Goal: Transaction & Acquisition: Purchase product/service

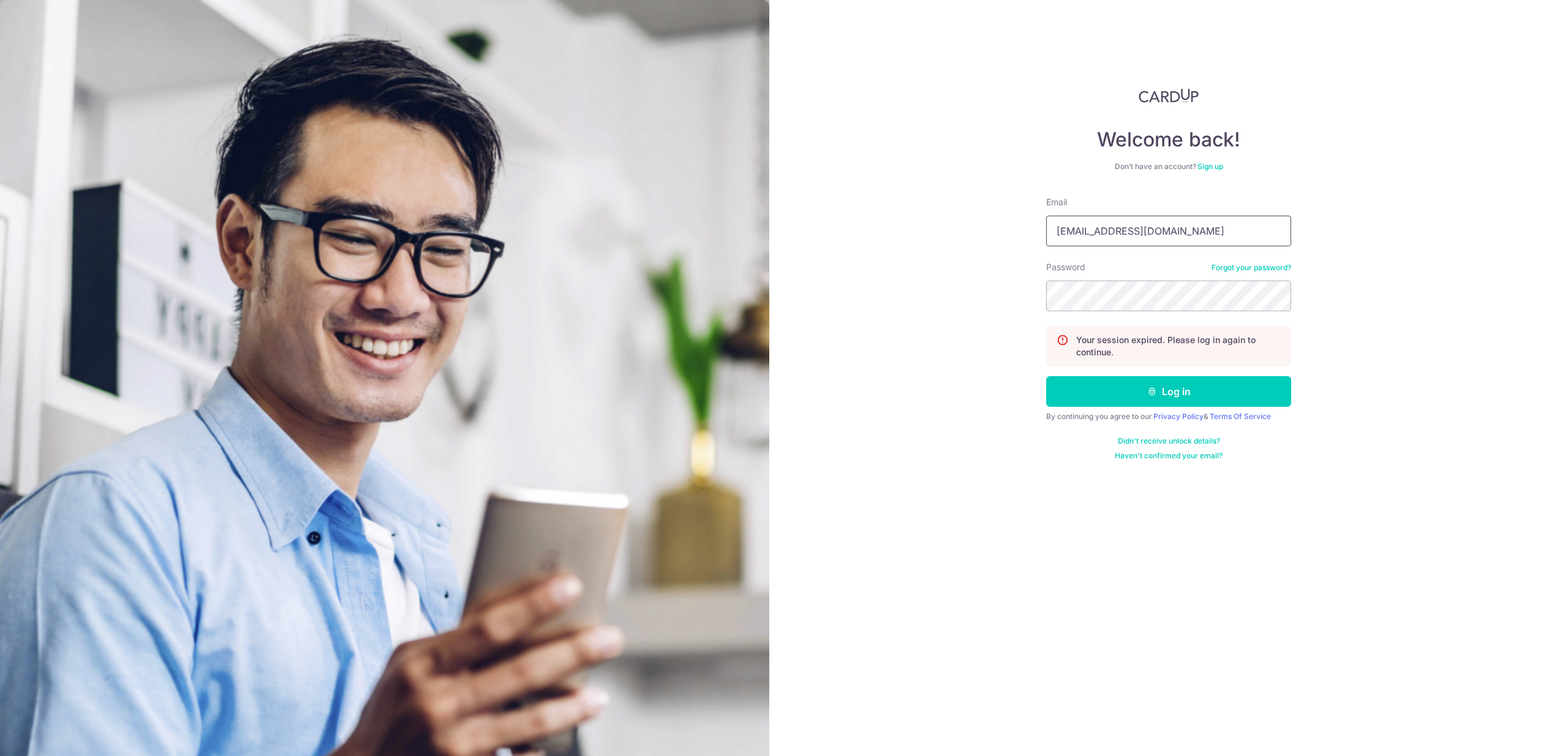
click at [1151, 229] on input "pchuyin@gmail.com" at bounding box center [1168, 231] width 245 height 30
type input "chuyin@teljastudios.com"
click at [1180, 390] on button "Log in" at bounding box center [1168, 391] width 245 height 30
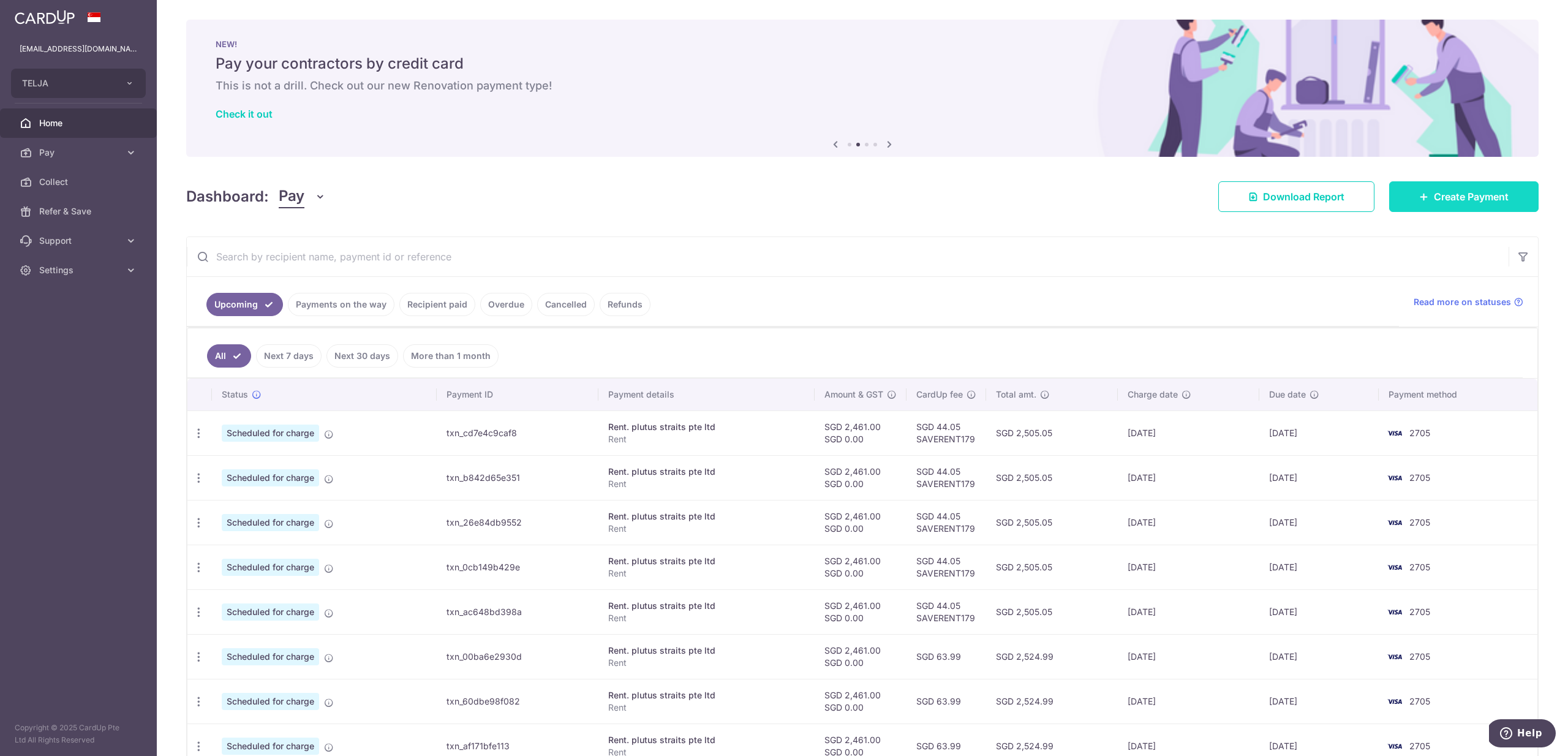
click at [1453, 198] on span "Create Payment" at bounding box center [1471, 196] width 75 height 14
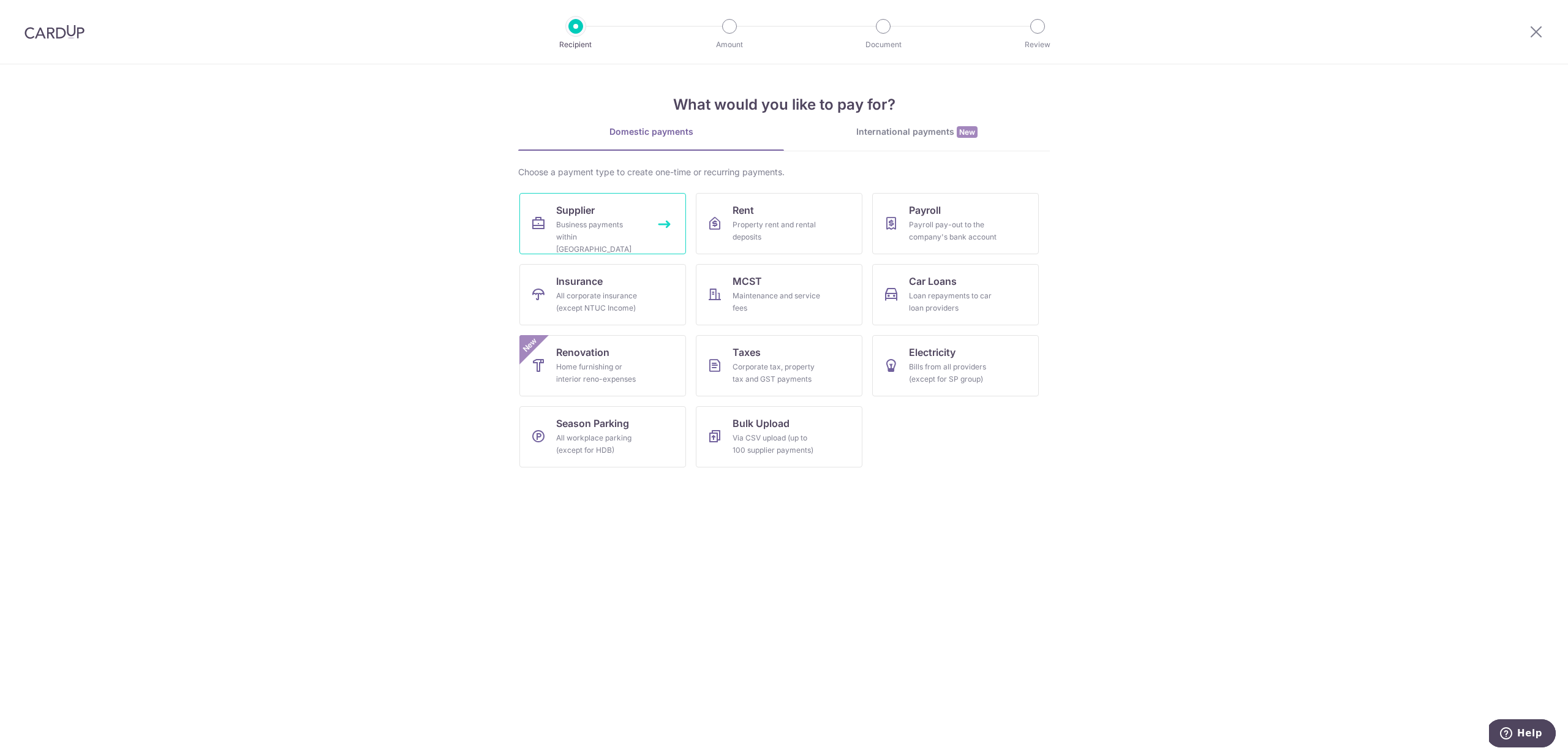
click at [608, 235] on div "Business payments within Singapore" at bounding box center [600, 237] width 89 height 37
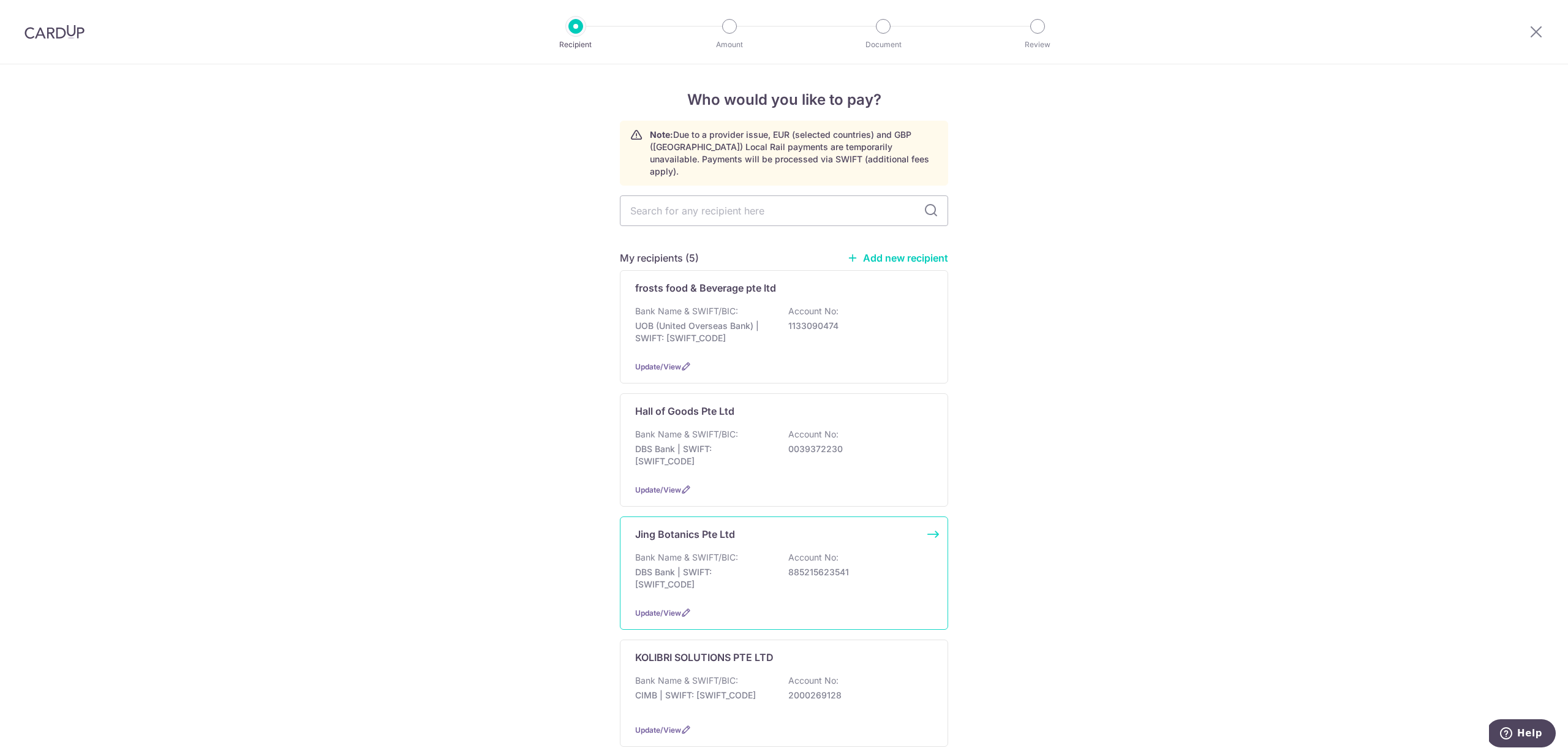
click at [792, 566] on p "885215623541" at bounding box center [857, 572] width 137 height 12
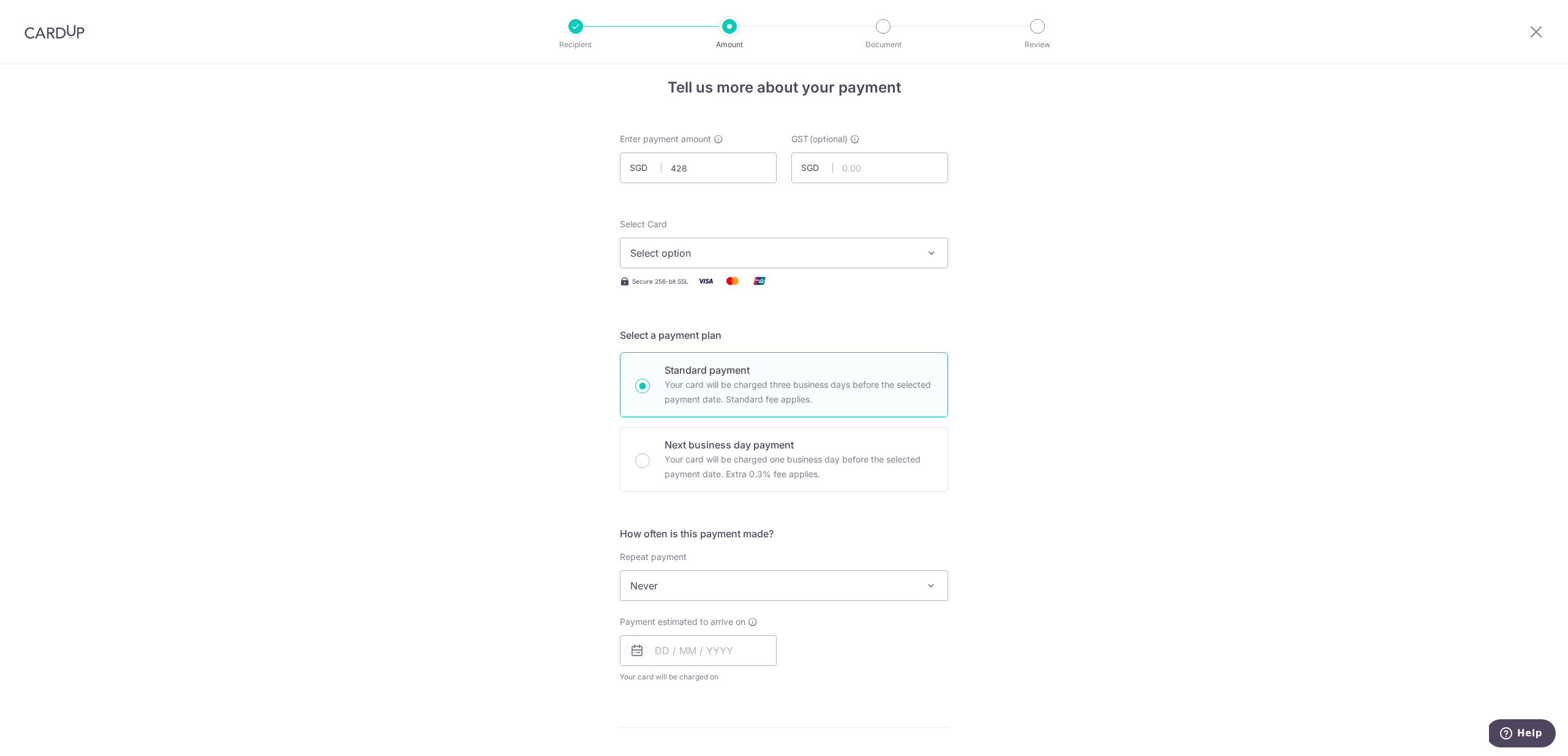
scroll to position [17, 0]
click at [727, 165] on input "428" at bounding box center [698, 162] width 157 height 30
click at [751, 244] on span "Select option" at bounding box center [773, 247] width 285 height 14
type input "428.00"
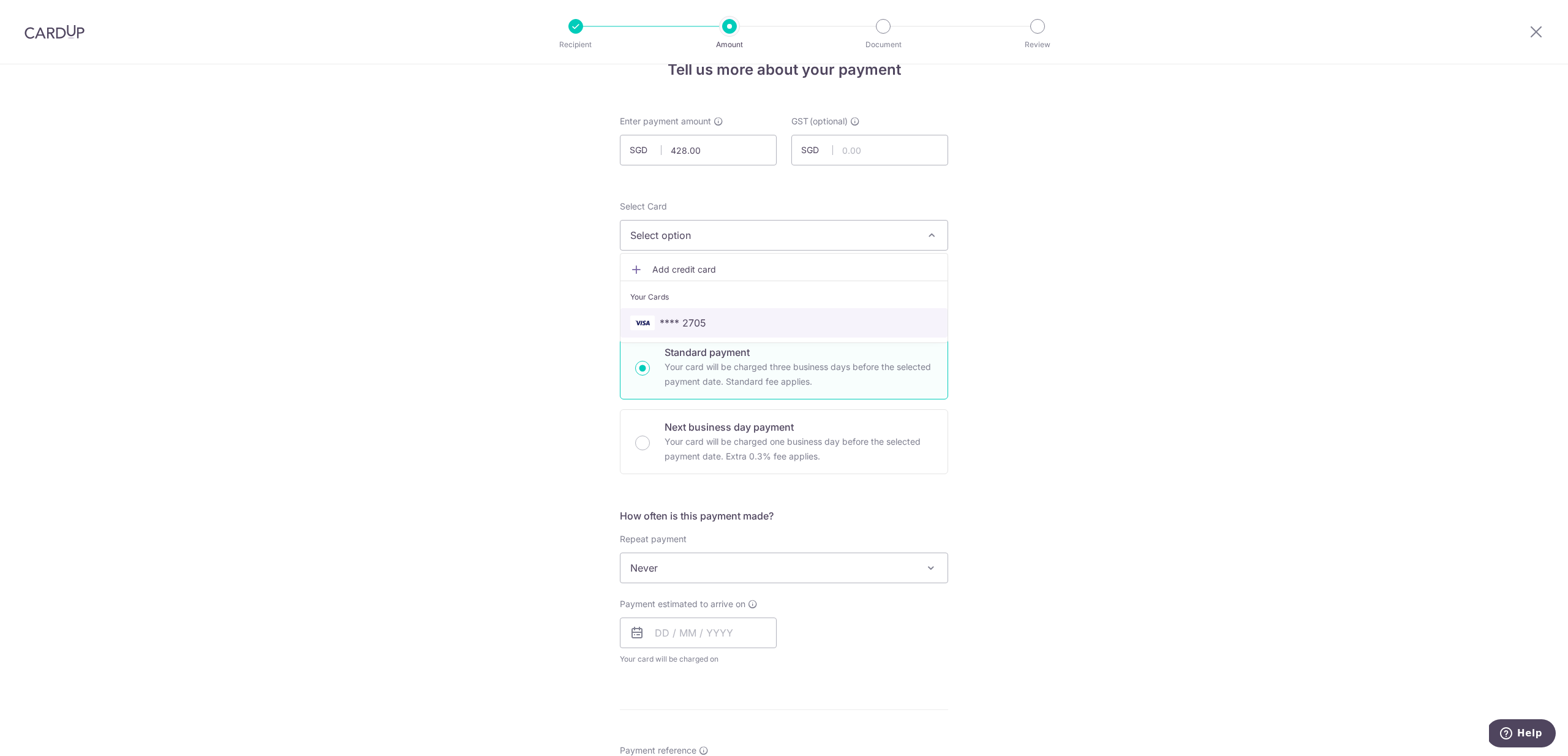
scroll to position [30, 0]
click at [717, 321] on span "**** 2705" at bounding box center [784, 323] width 307 height 14
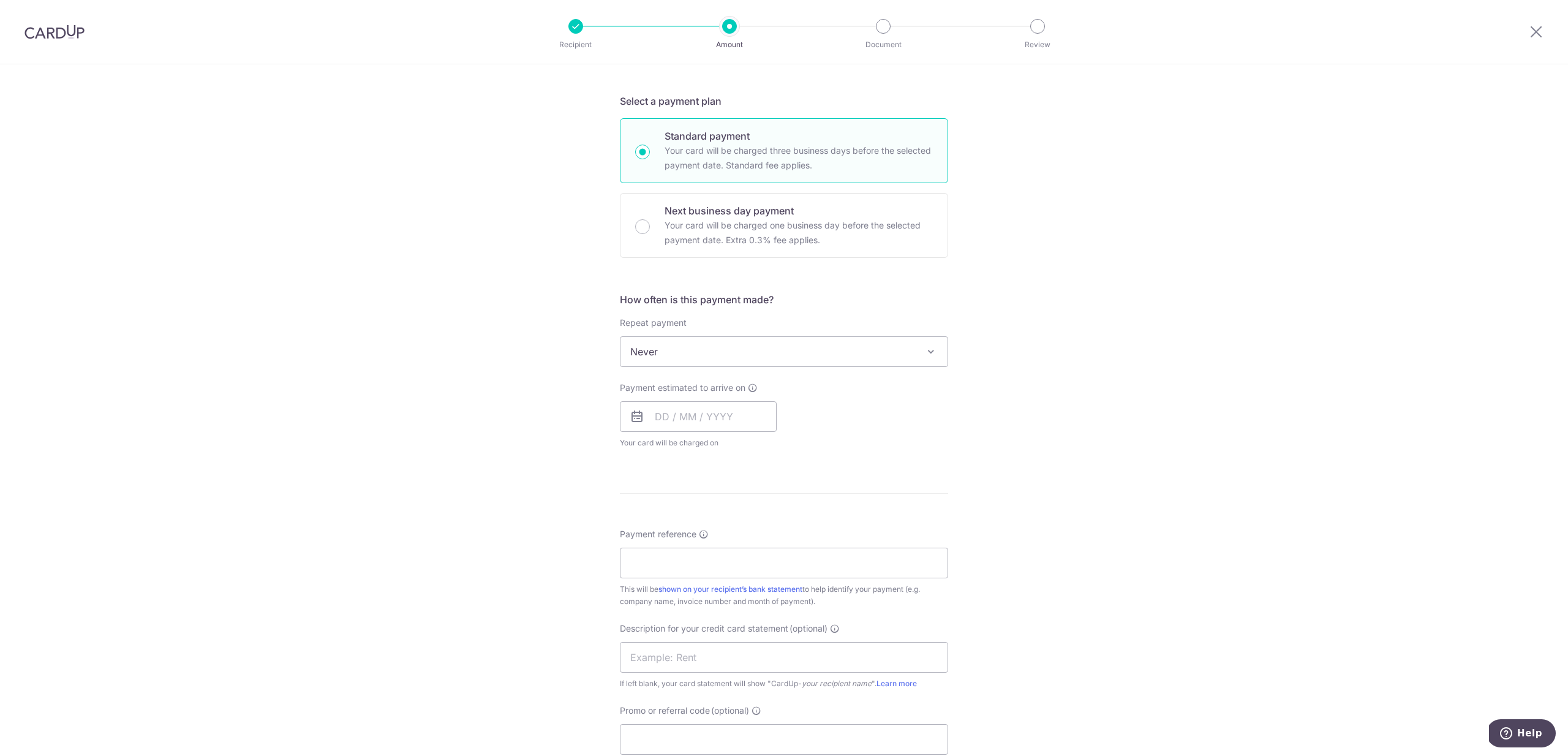
scroll to position [263, 0]
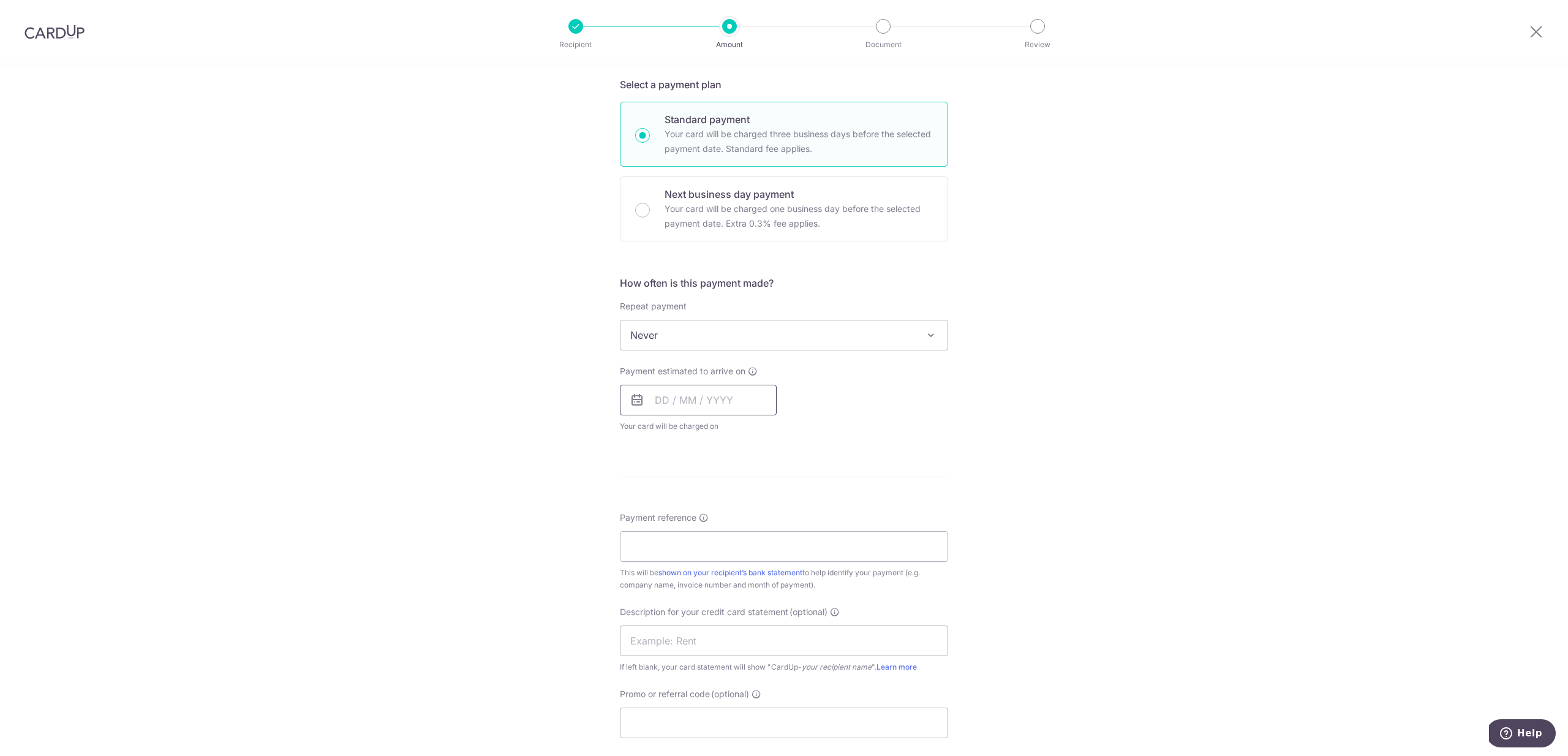
click at [673, 391] on input "text" at bounding box center [698, 400] width 157 height 30
click at [665, 534] on link "15" at bounding box center [670, 536] width 20 height 20
type input "[DATE]"
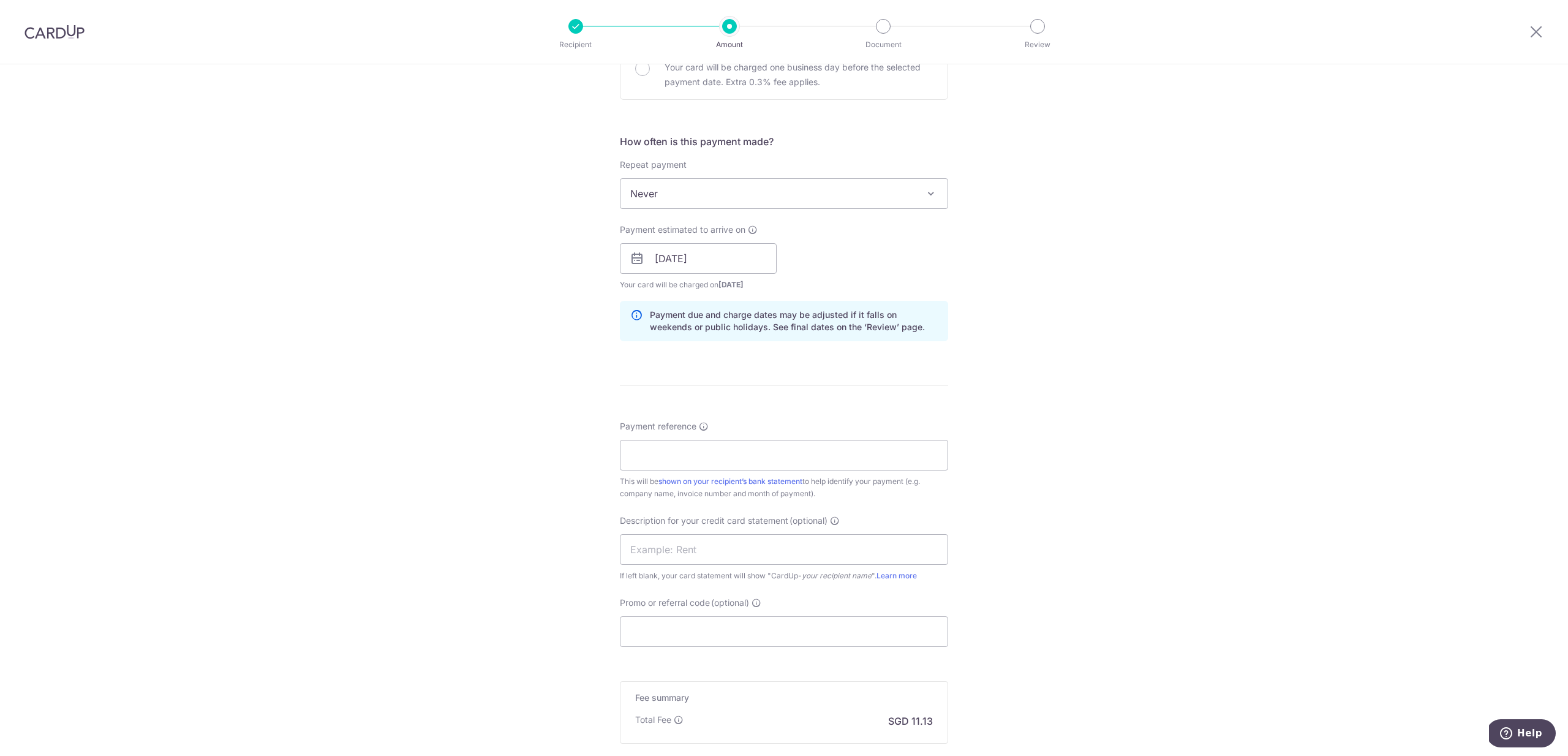
scroll to position [425, 0]
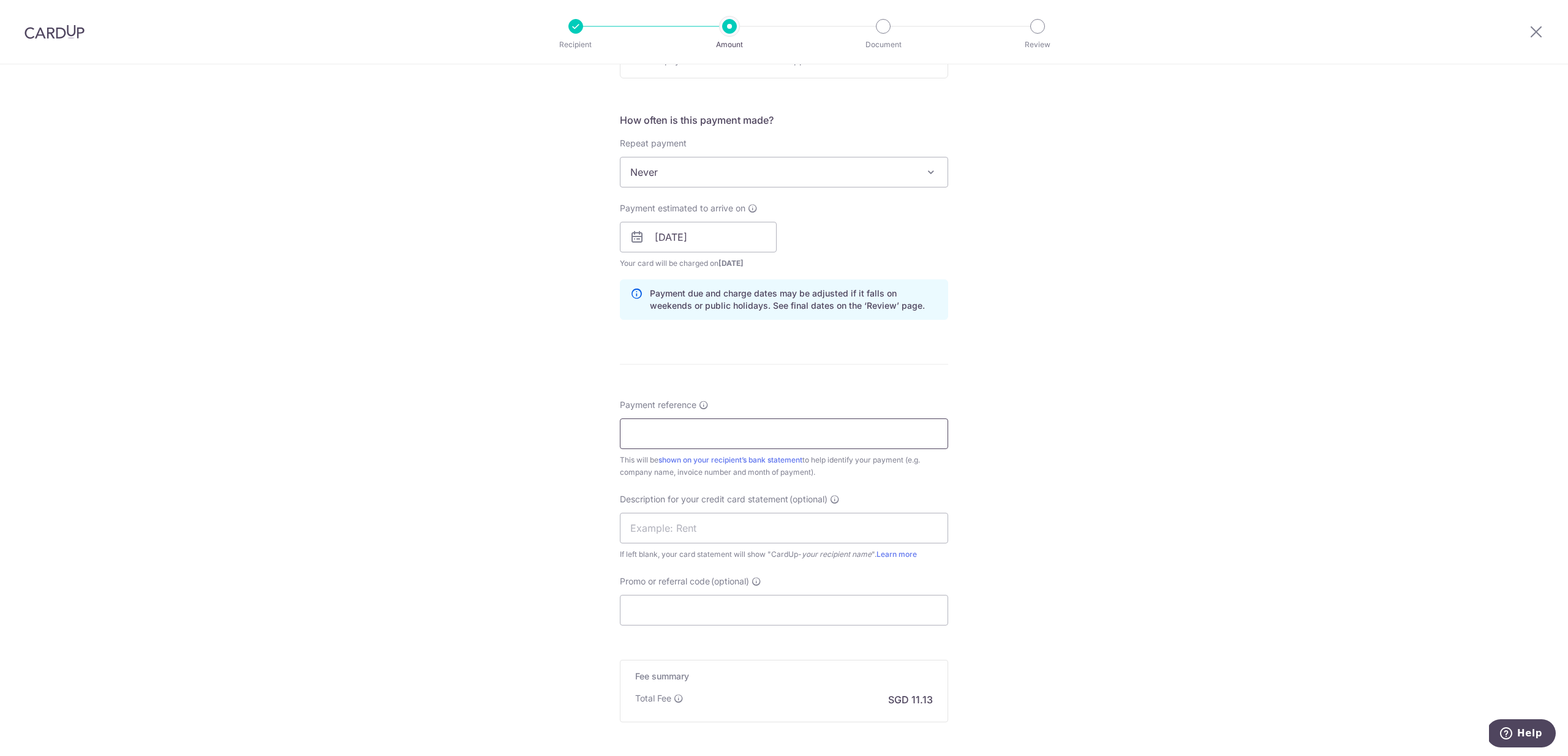
click at [673, 439] on input "Payment reference" at bounding box center [784, 434] width 328 height 30
type input "J"
type input "INV 1123"
click at [699, 534] on input "text" at bounding box center [784, 527] width 328 height 30
drag, startPoint x: 580, startPoint y: 535, endPoint x: 622, endPoint y: 565, distance: 51.6
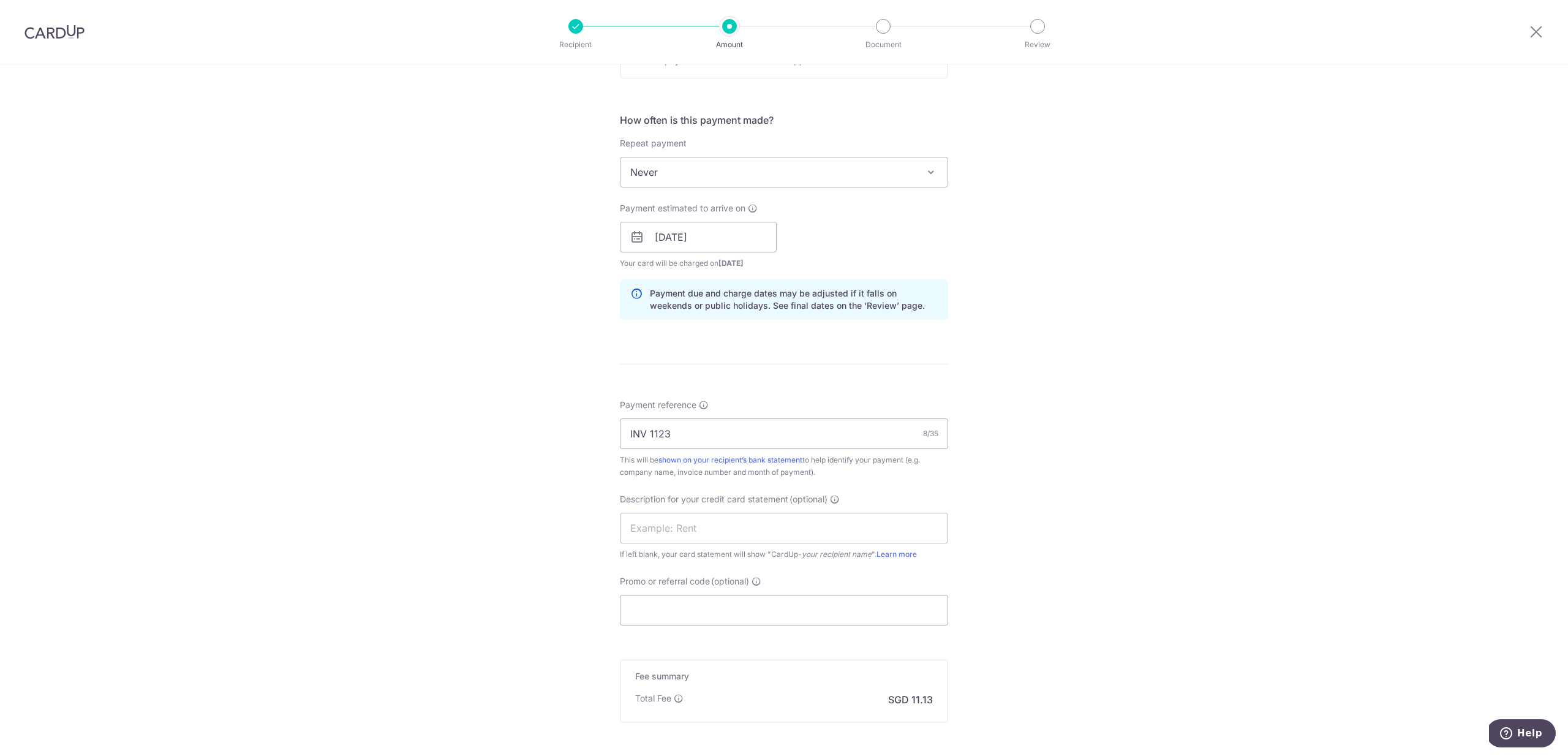
click at [580, 536] on div "Tell us more about your payment Enter payment amount SGD 428.00 428.00 GST (opt…" at bounding box center [784, 259] width 1568 height 1240
click at [642, 527] on input "text" at bounding box center [784, 527] width 328 height 30
type input "K"
type input "Jing Bot"
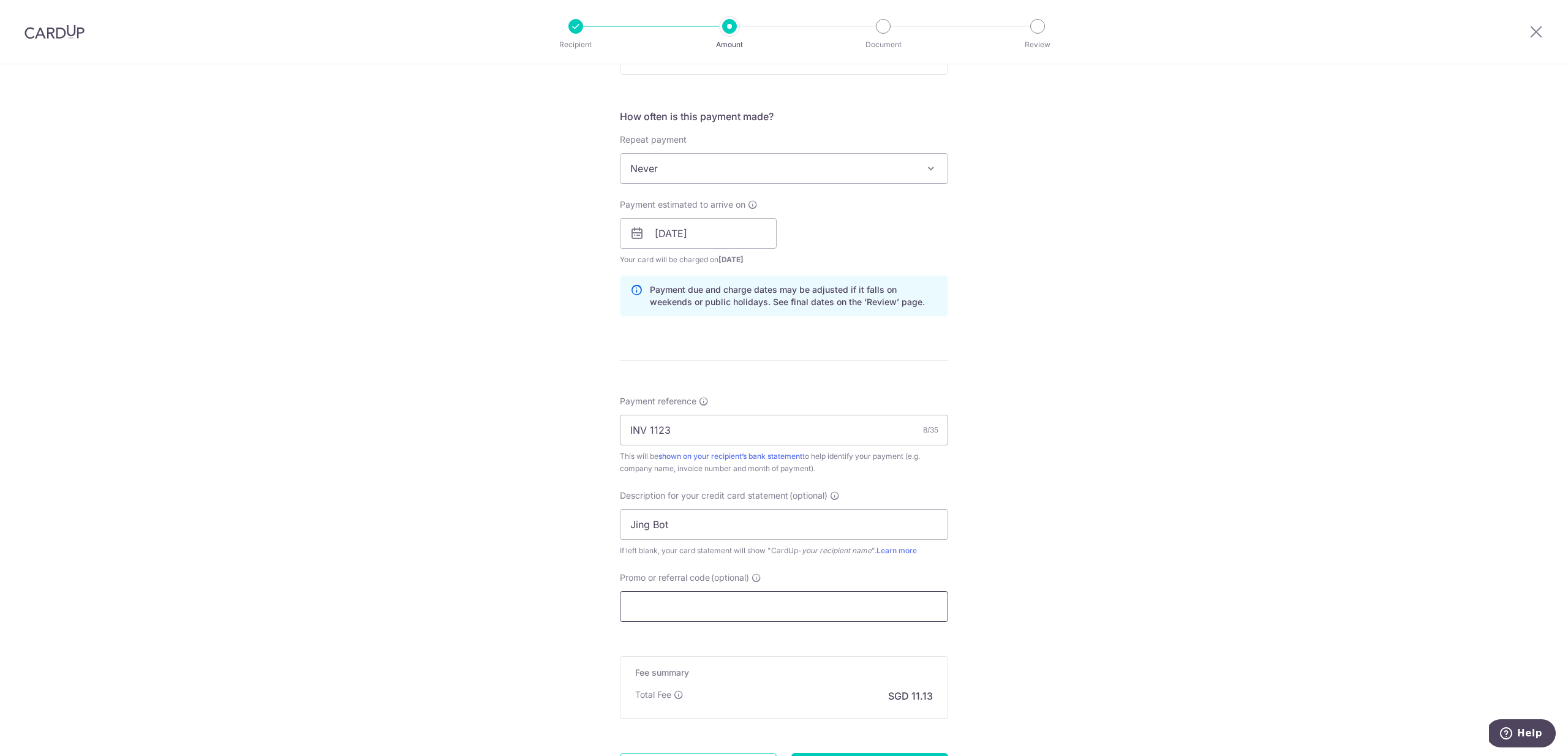
click at [698, 609] on input "Promo or referral code (optional)" at bounding box center [784, 606] width 328 height 30
click at [673, 179] on span "Never" at bounding box center [784, 170] width 327 height 30
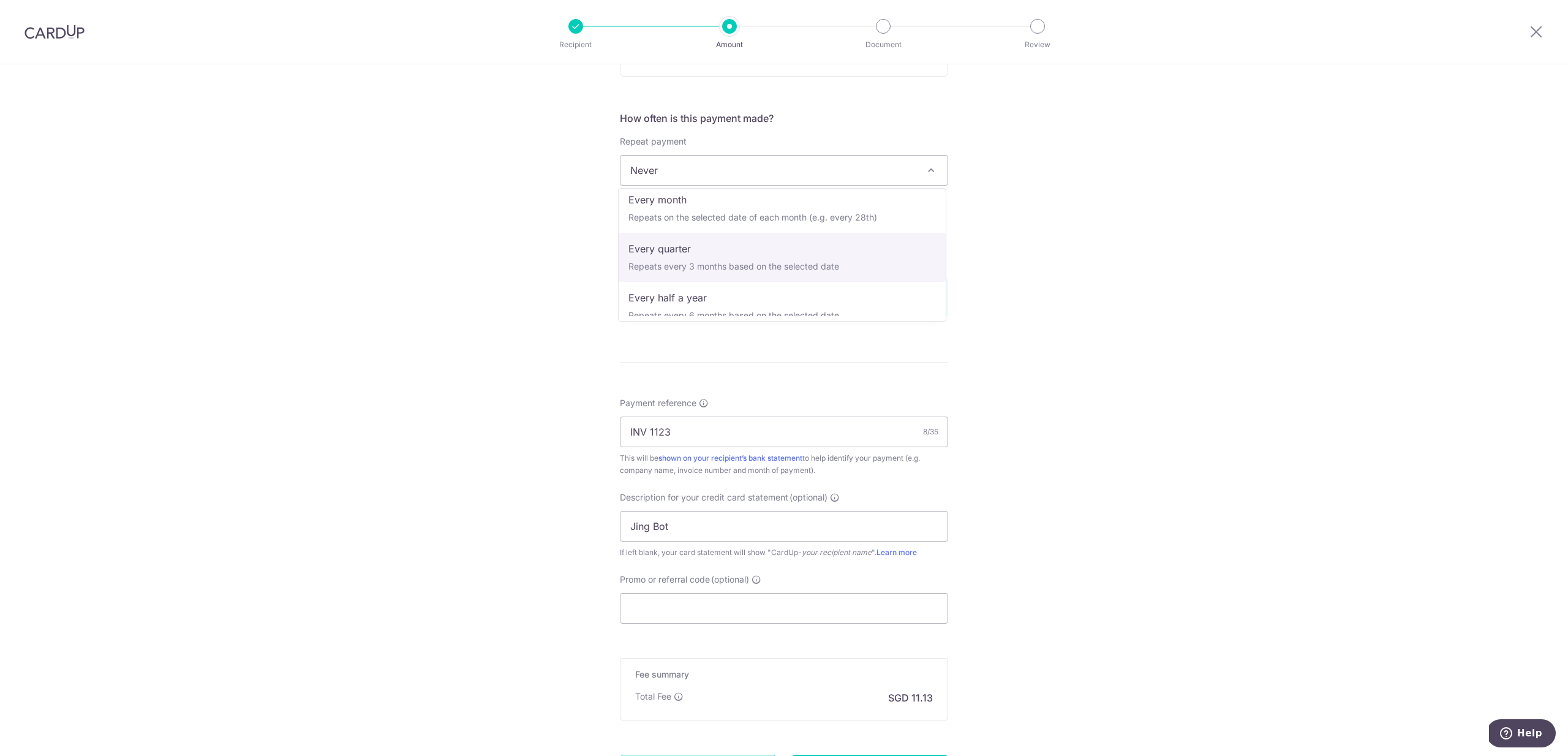
scroll to position [110, 0]
select select "4"
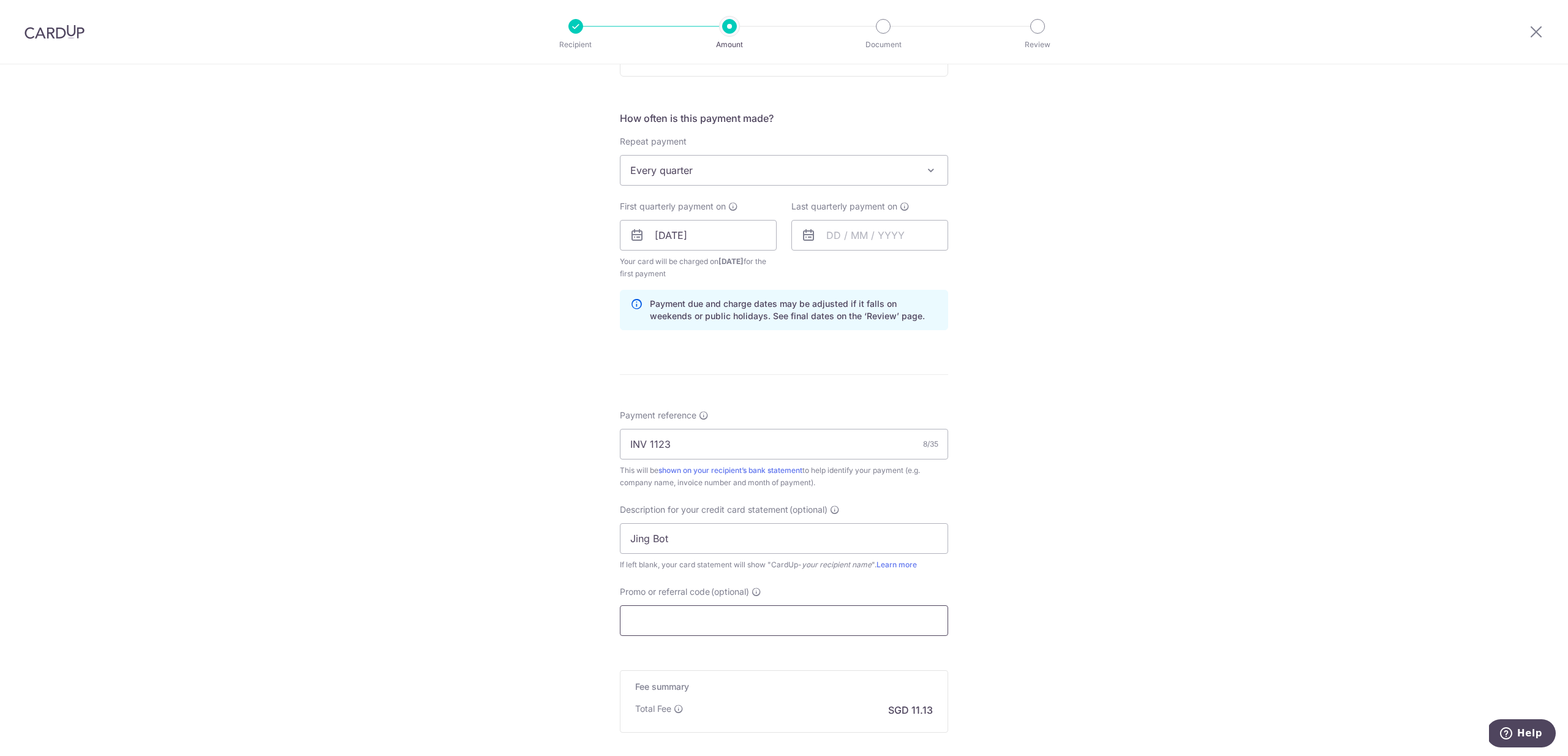
click at [767, 610] on input "Promo or referral code (optional)" at bounding box center [784, 621] width 328 height 30
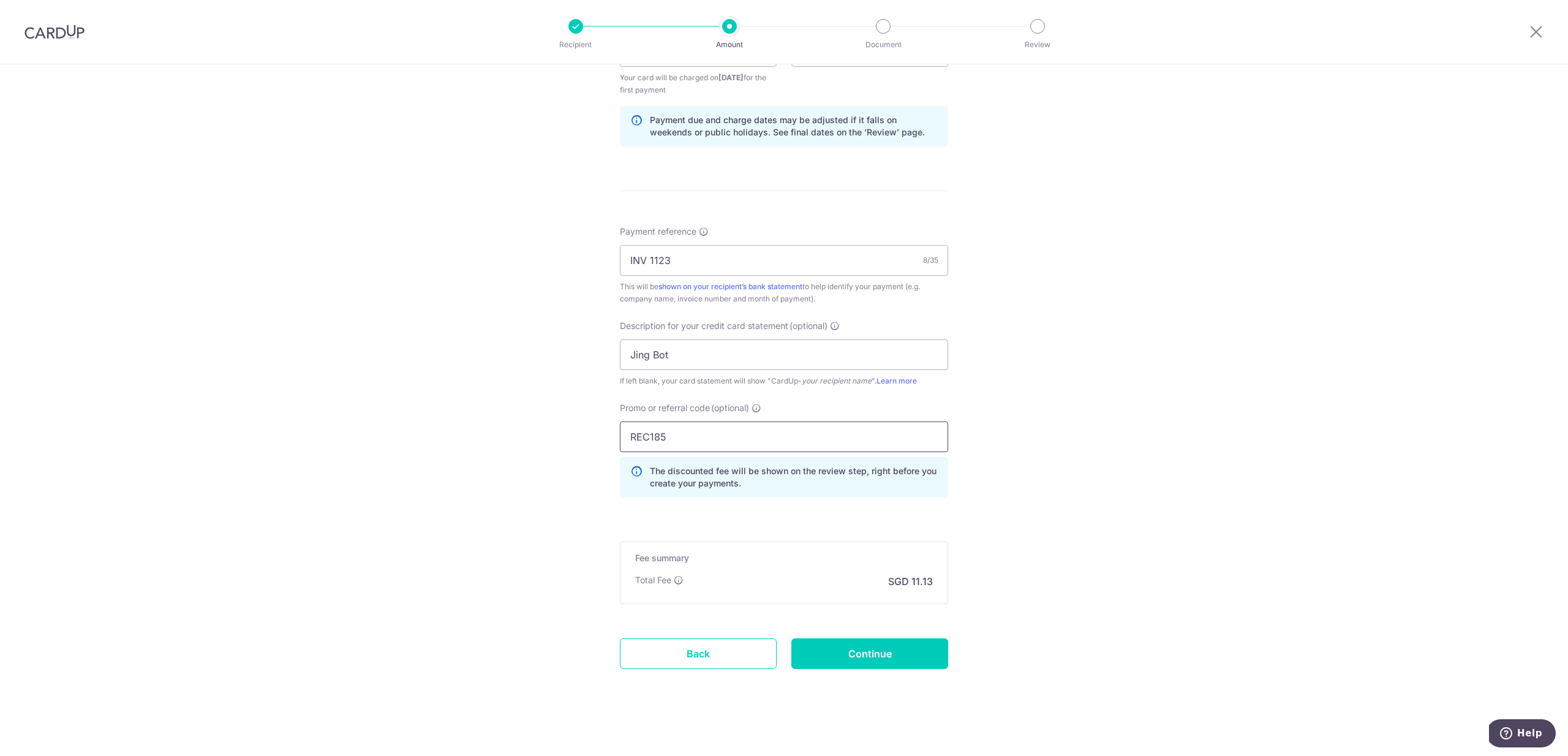
scroll to position [616, 0]
type input "REC185"
click at [926, 655] on input "Continue" at bounding box center [870, 649] width 157 height 30
type input "Create Schedule"
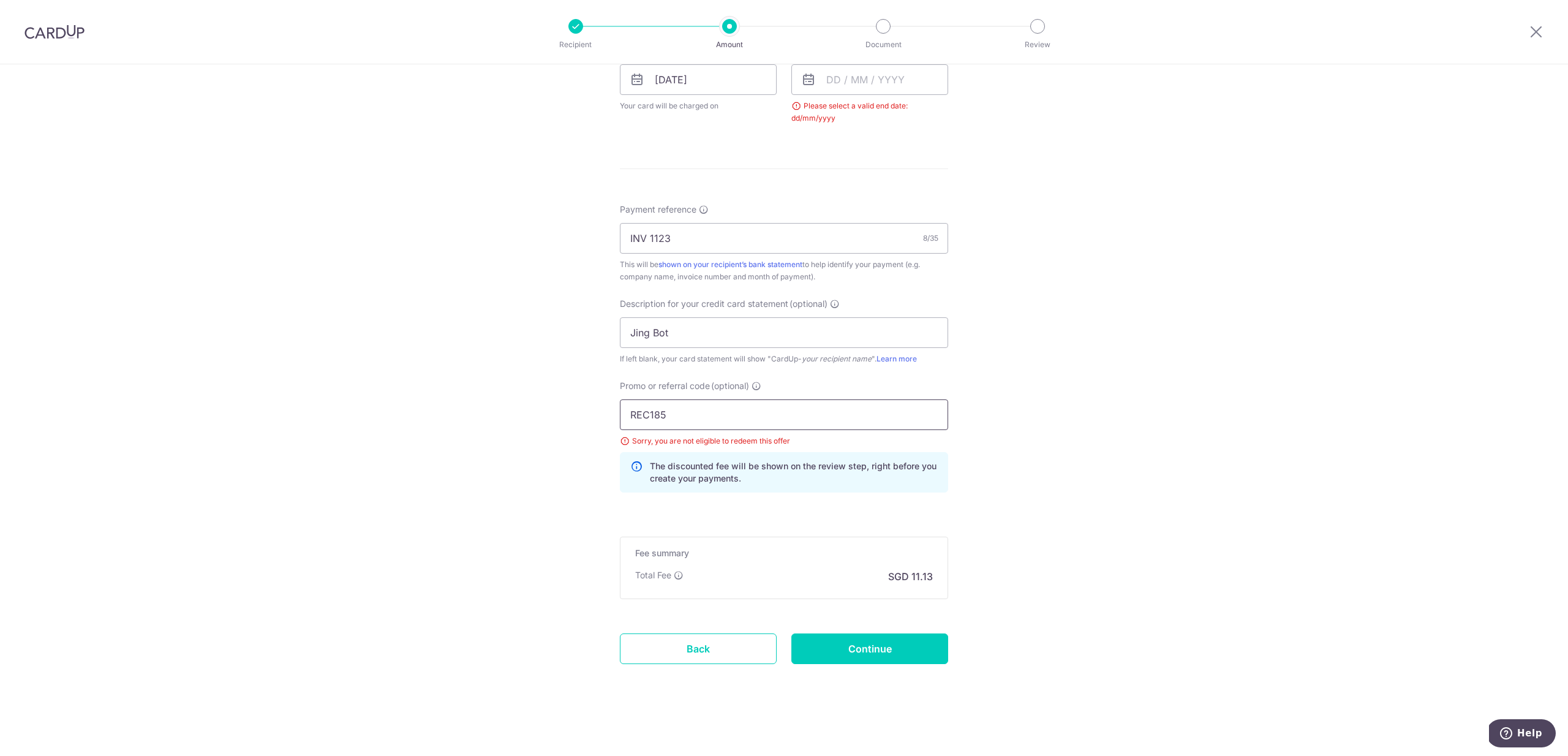
click at [916, 412] on input "REC185" at bounding box center [784, 415] width 328 height 30
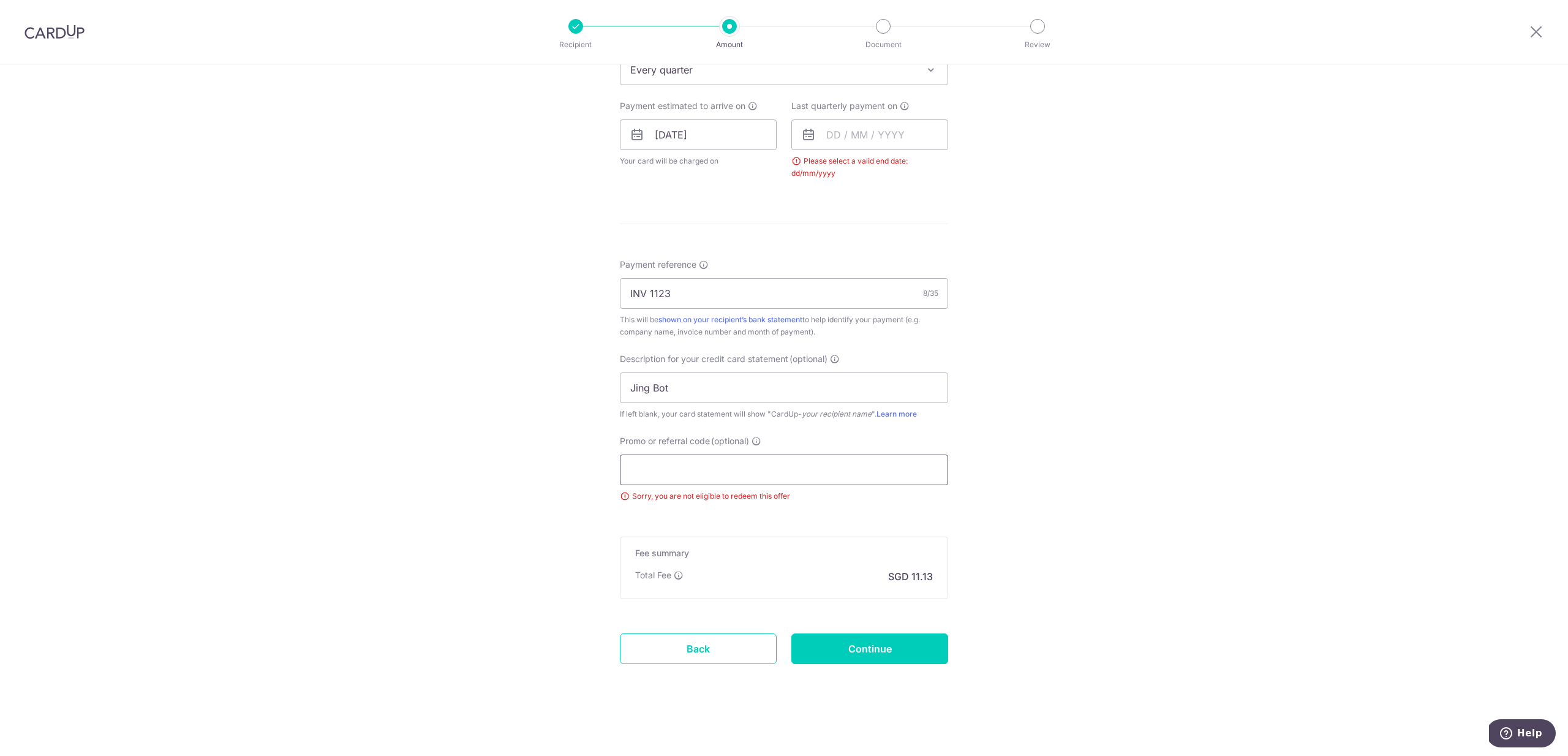
scroll to position [528, 0]
click at [1099, 503] on div "Tell us more about your payment Enter payment amount SGD 428.00 428.00 GST (opt…" at bounding box center [784, 145] width 1568 height 1219
drag, startPoint x: 879, startPoint y: 656, endPoint x: 1372, endPoint y: 674, distance: 493.3
click at [882, 656] on input "Continue" at bounding box center [870, 649] width 157 height 30
type input "Create Schedule"
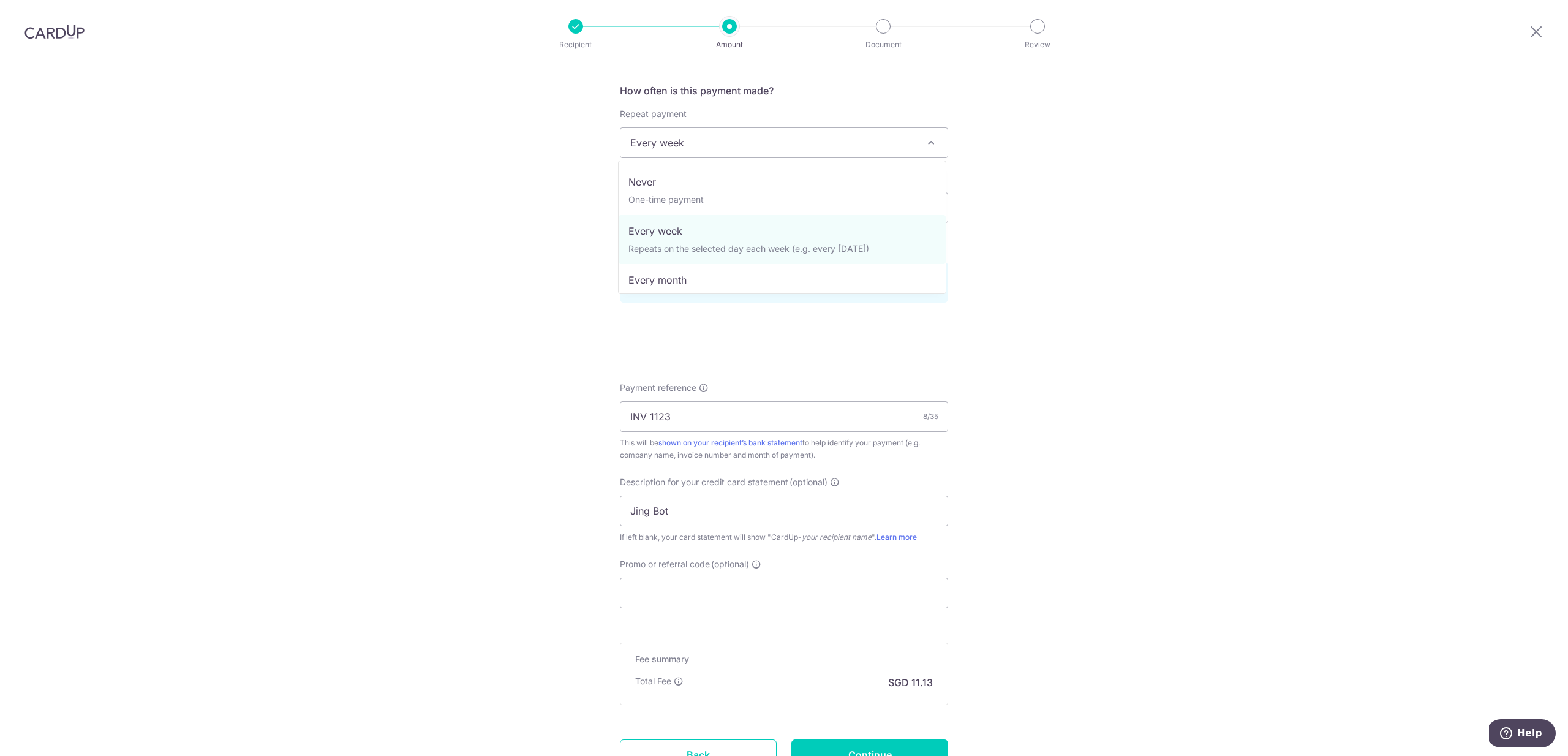
drag, startPoint x: 693, startPoint y: 149, endPoint x: 702, endPoint y: 188, distance: 40.0
click at [694, 150] on span "Every week" at bounding box center [784, 142] width 327 height 30
select select "1"
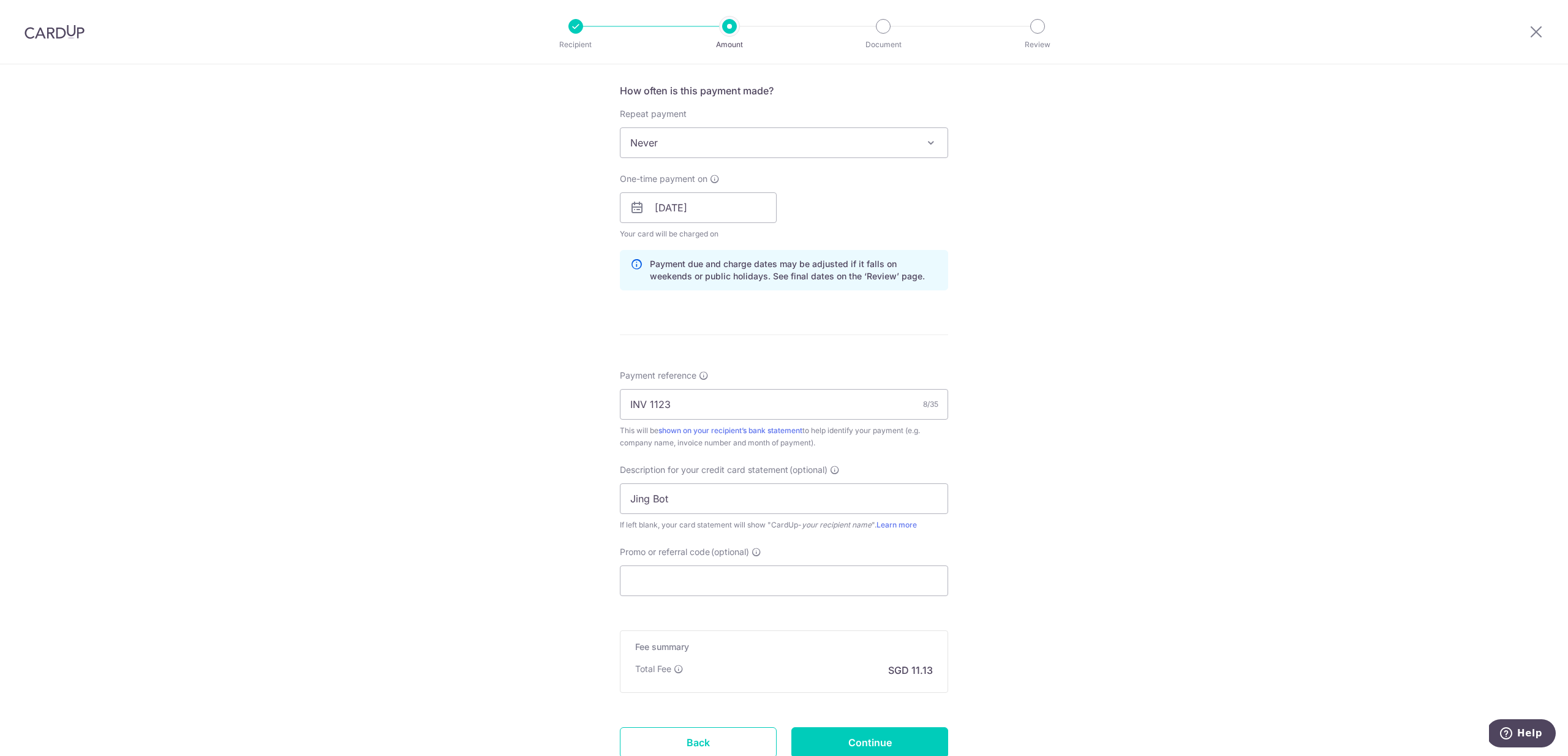
click at [1081, 281] on div "Tell us more about your payment Enter payment amount SGD 428.00 428.00 GST (opt…" at bounding box center [784, 229] width 1568 height 1240
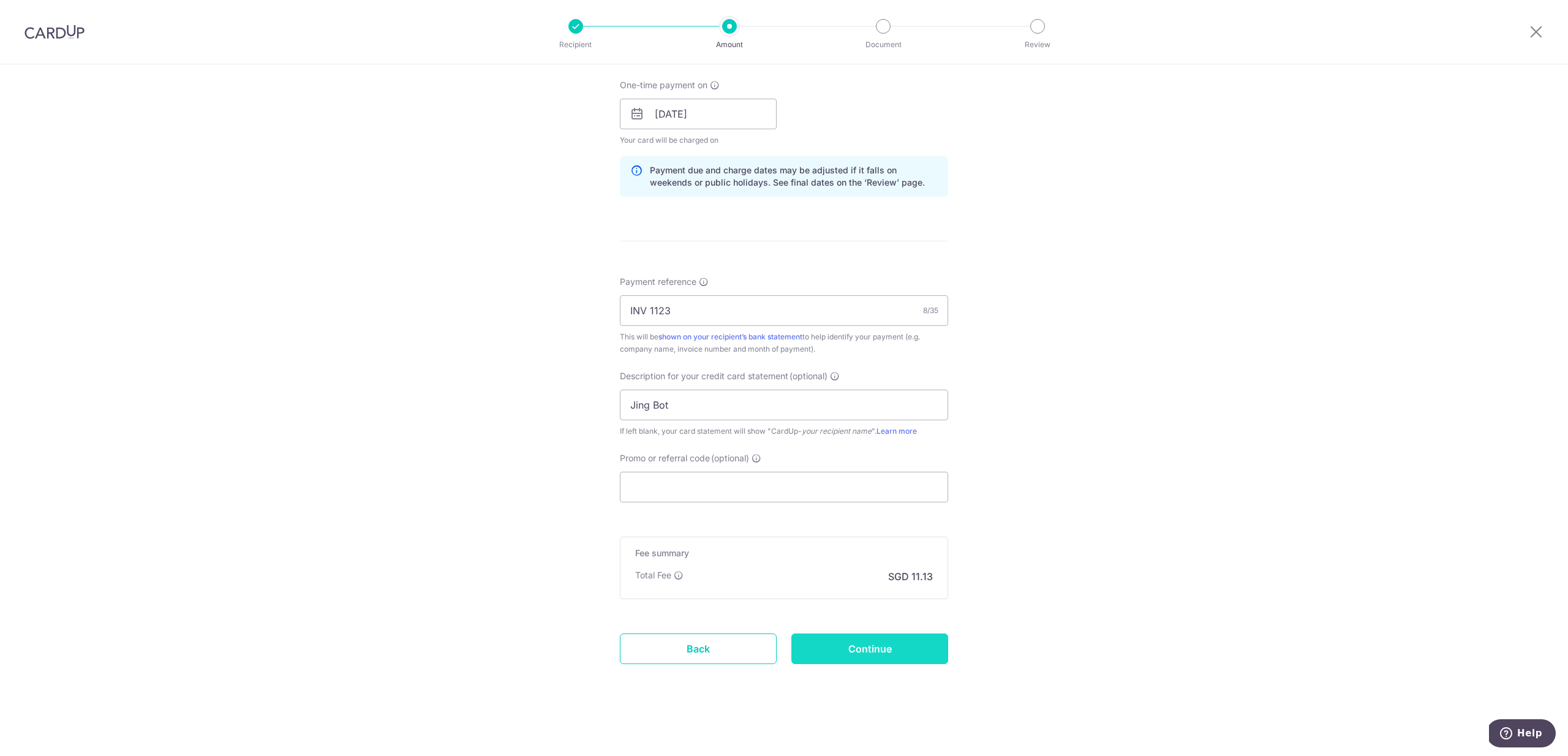
click at [932, 642] on input "Continue" at bounding box center [870, 649] width 157 height 30
type input "Create Schedule"
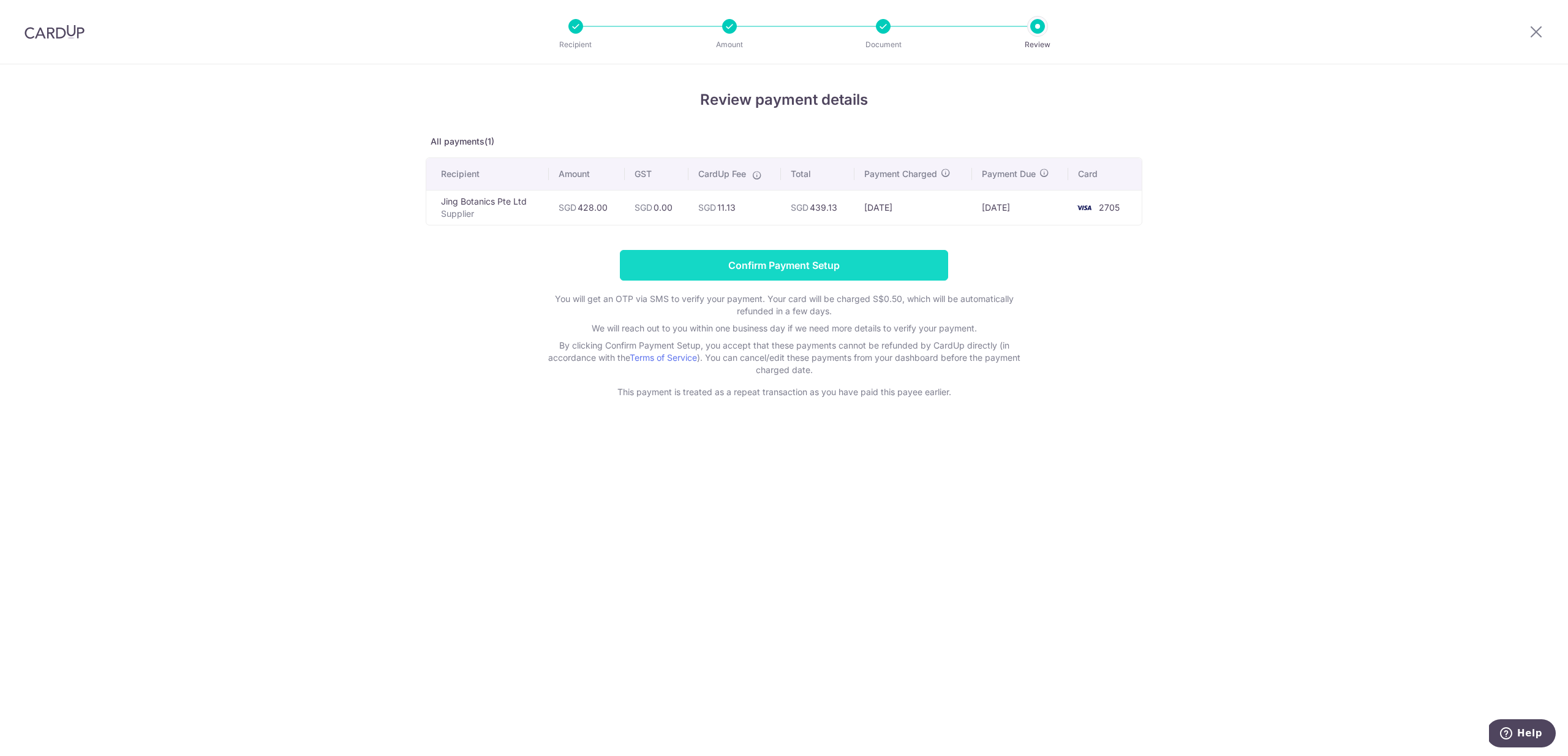
click at [830, 262] on input "Confirm Payment Setup" at bounding box center [784, 265] width 328 height 30
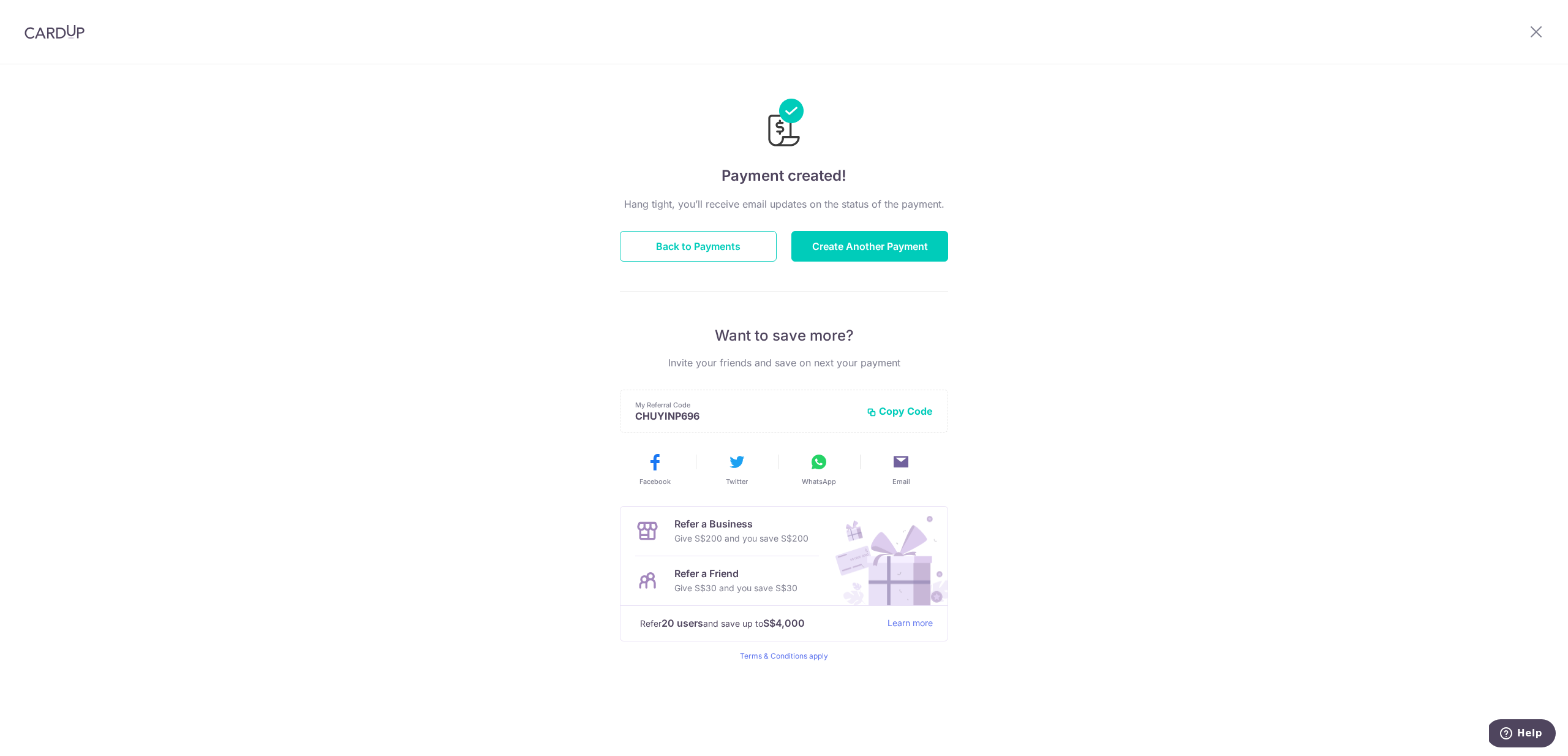
click at [600, 268] on div "Payment created! Hang tight, you’ll receive email updates on the status of the …" at bounding box center [784, 410] width 1568 height 692
